Goal: Task Accomplishment & Management: Complete application form

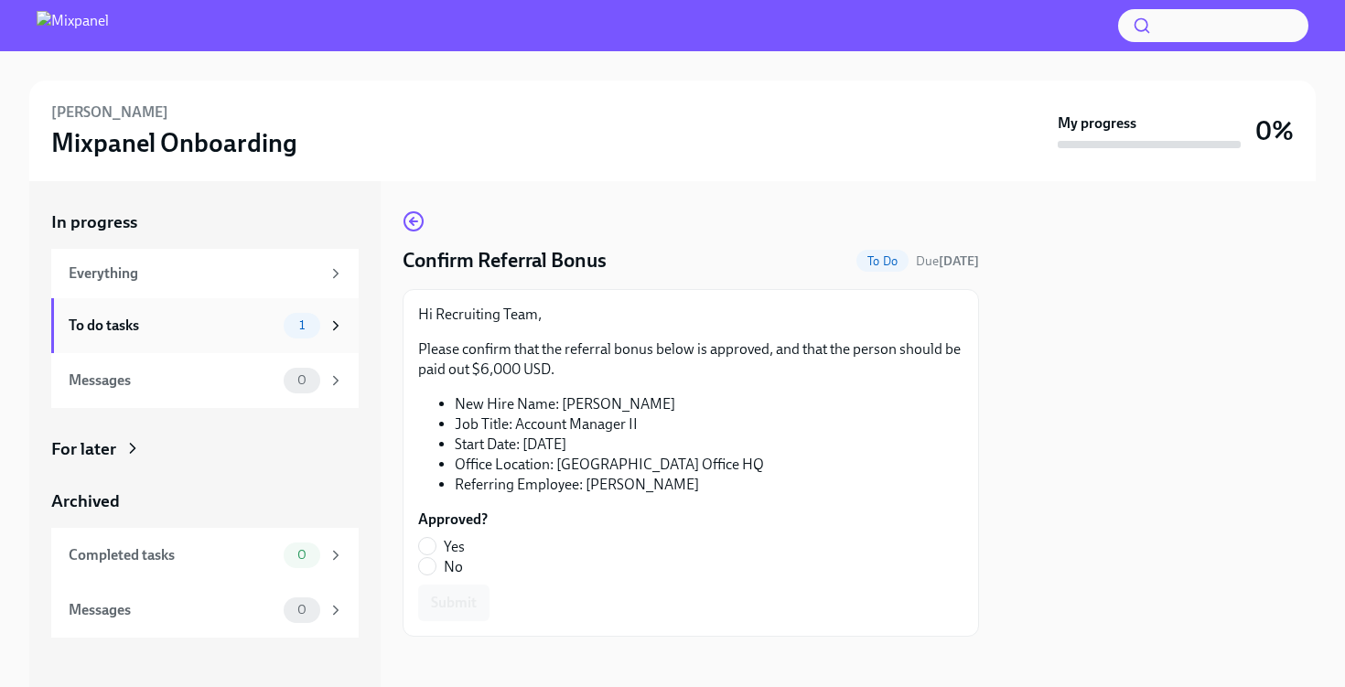
click at [336, 326] on icon at bounding box center [336, 326] width 16 height 16
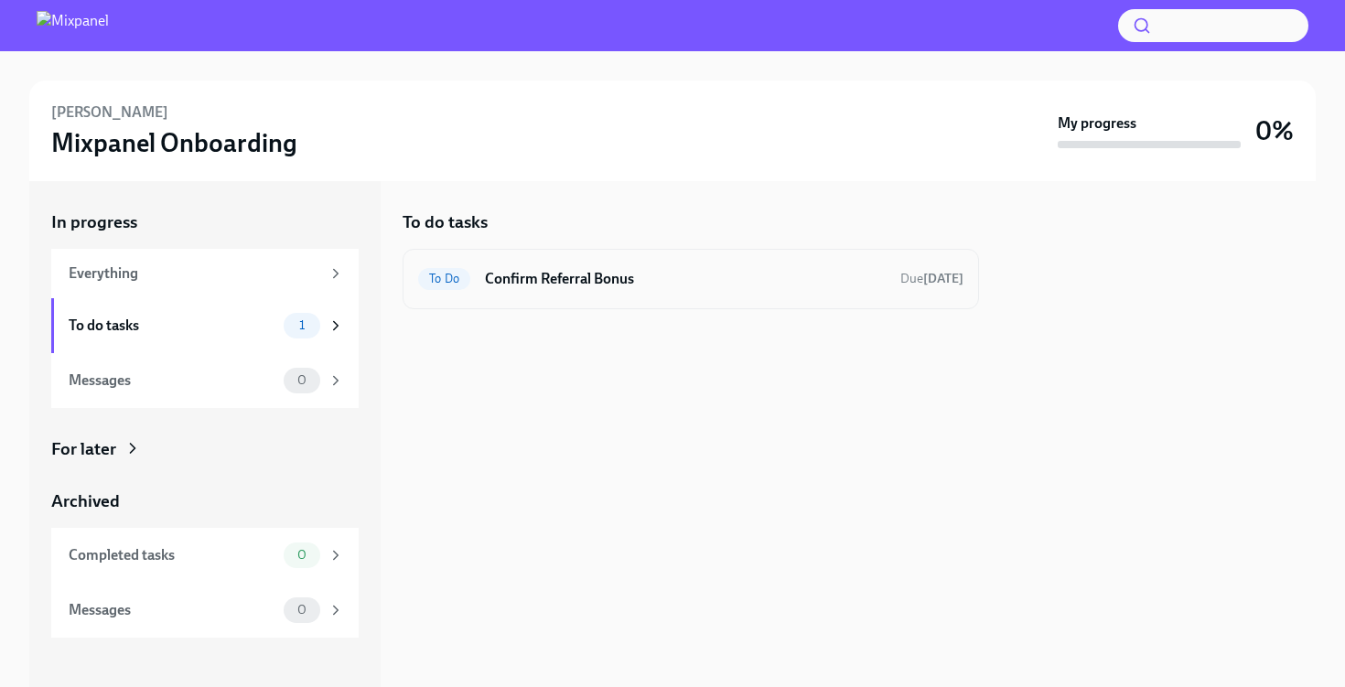
click at [575, 283] on h6 "Confirm Referral Bonus" at bounding box center [685, 279] width 401 height 20
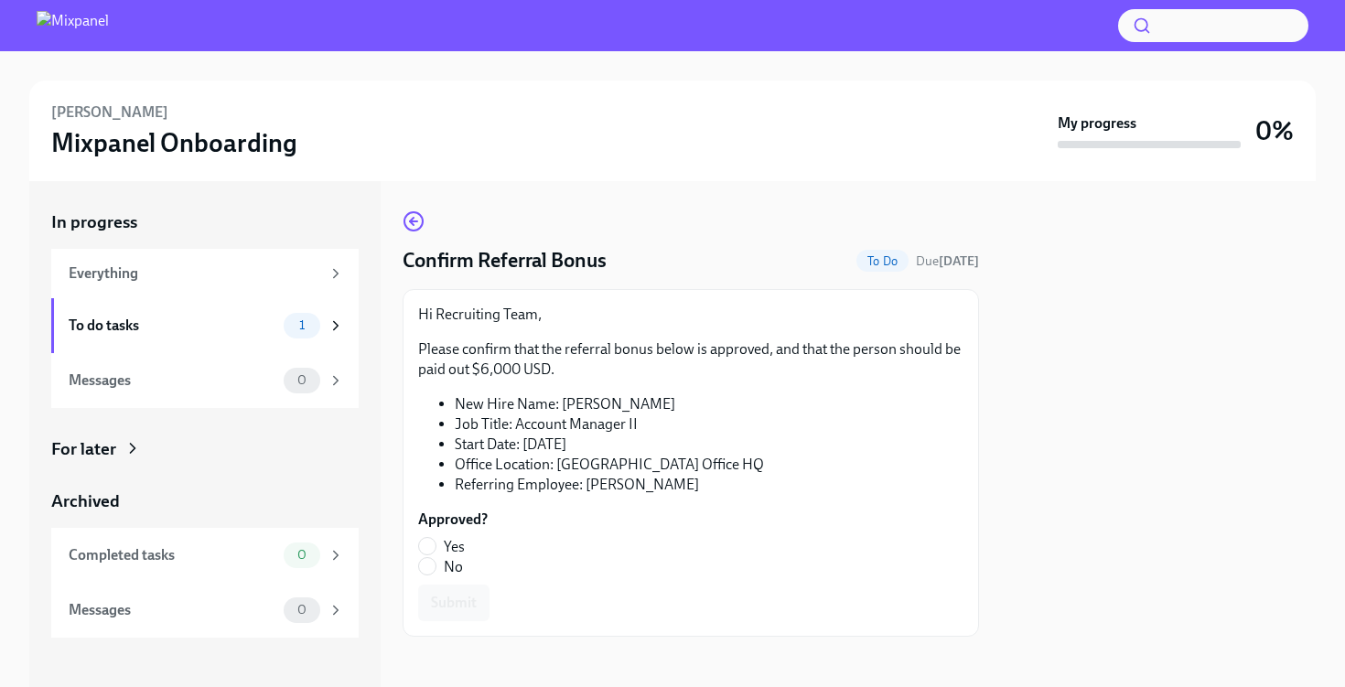
scroll to position [8, 0]
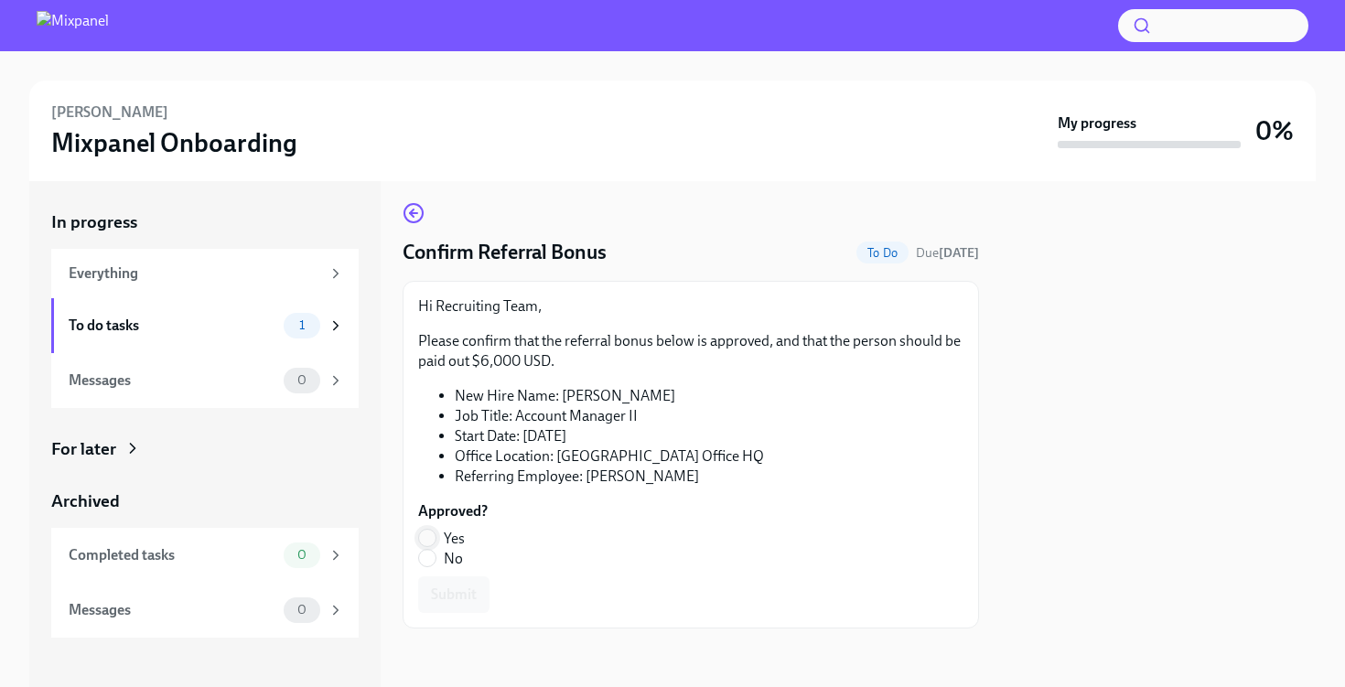
click at [429, 543] on input "Yes" at bounding box center [427, 538] width 16 height 16
radio input "true"
click at [464, 596] on span "Submit" at bounding box center [454, 595] width 46 height 18
